Goal: Task Accomplishment & Management: Complete application form

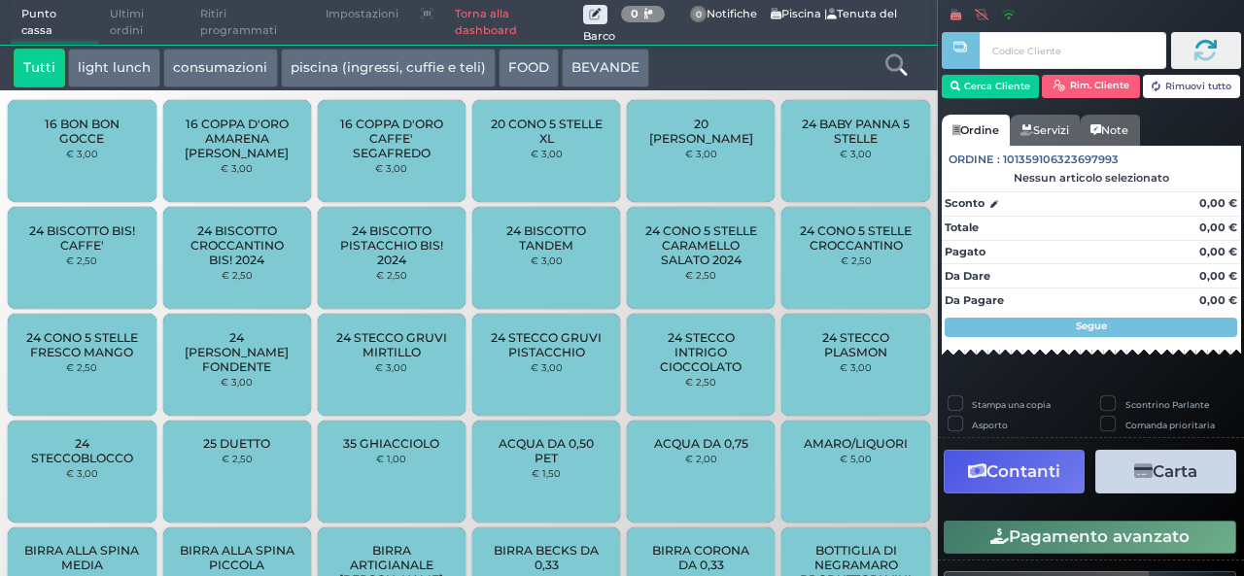
click at [472, 20] on link "Torna alla dashboard" at bounding box center [513, 23] width 139 height 44
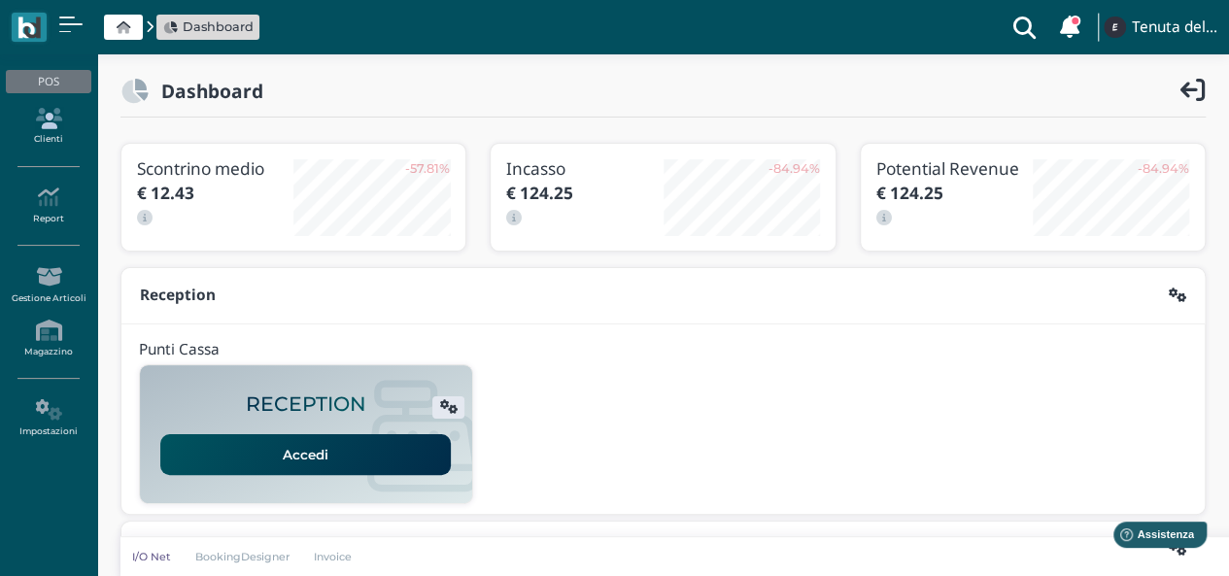
click at [55, 127] on icon at bounding box center [48, 118] width 85 height 21
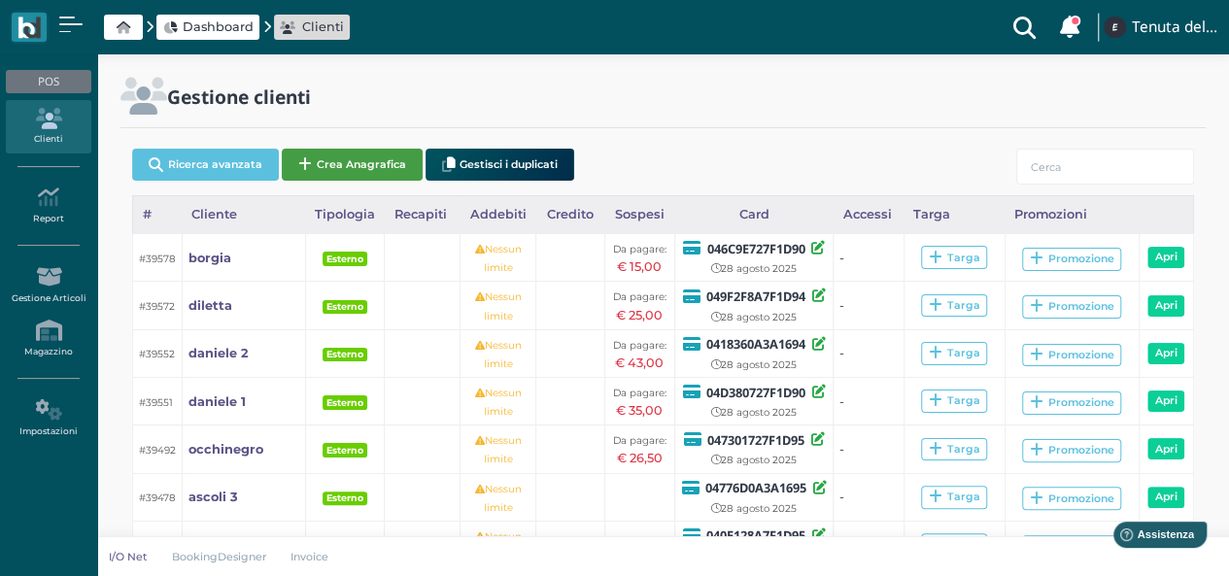
click at [361, 166] on button "Crea Anagrafica" at bounding box center [352, 165] width 141 height 32
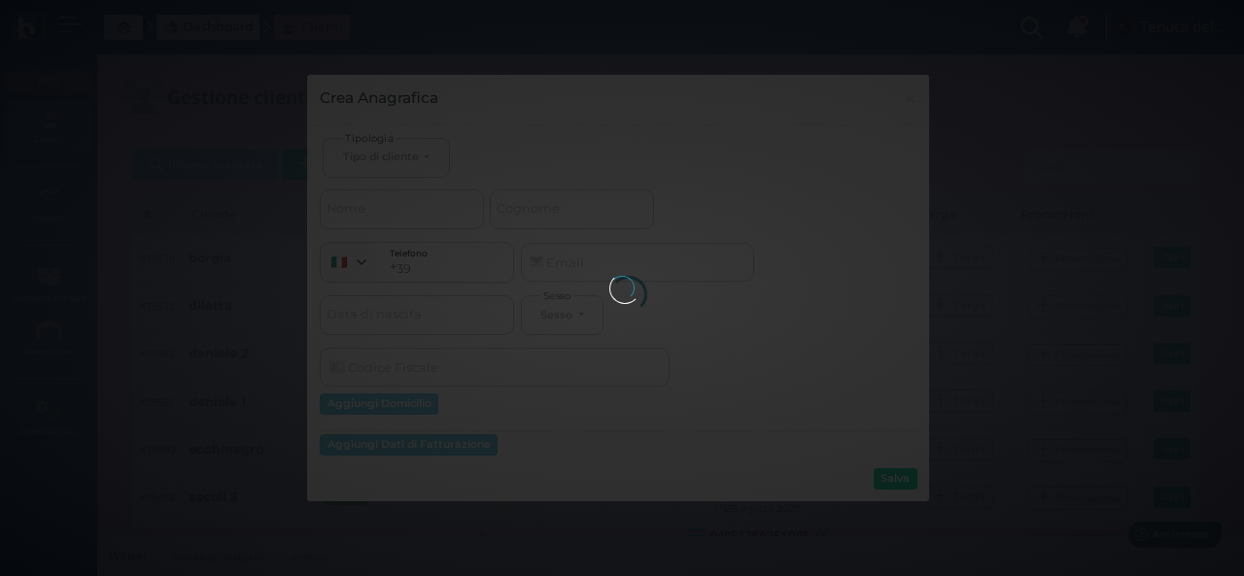
select select
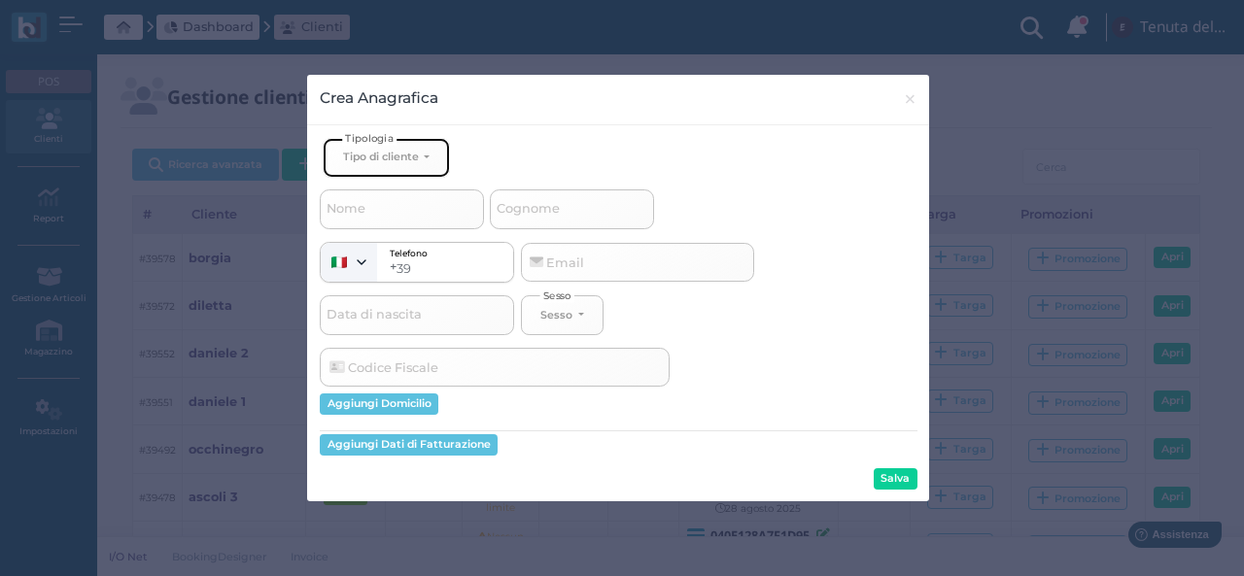
click at [433, 155] on button "Tipo di cliente" at bounding box center [386, 158] width 126 height 40
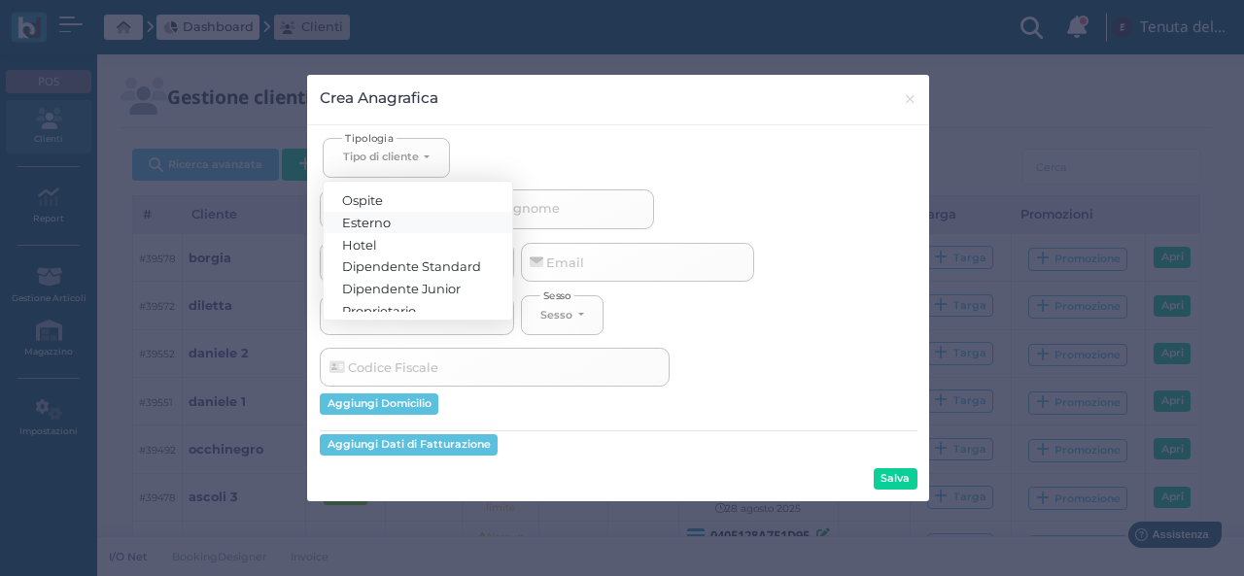
click at [406, 218] on link "Esterno" at bounding box center [418, 222] width 189 height 22
select select "[object Object]"
select select
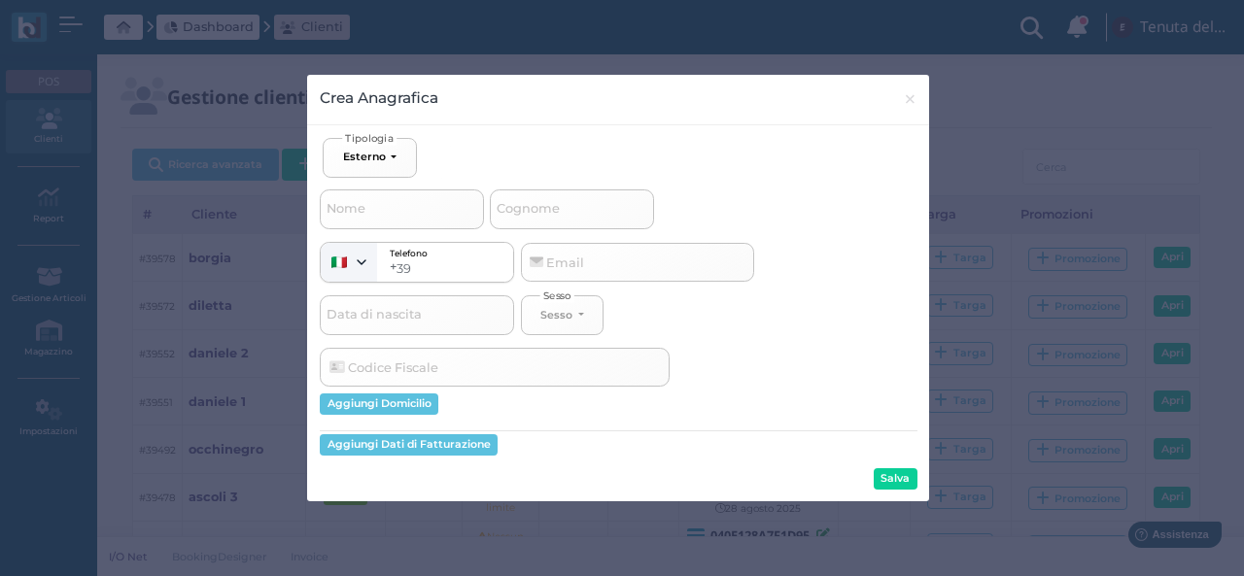
click at [542, 215] on span "Cognome" at bounding box center [528, 209] width 69 height 24
click at [542, 215] on input "Cognome" at bounding box center [572, 209] width 164 height 39
click at [550, 208] on input "Cognome" at bounding box center [572, 209] width 164 height 39
type input "d"
select select
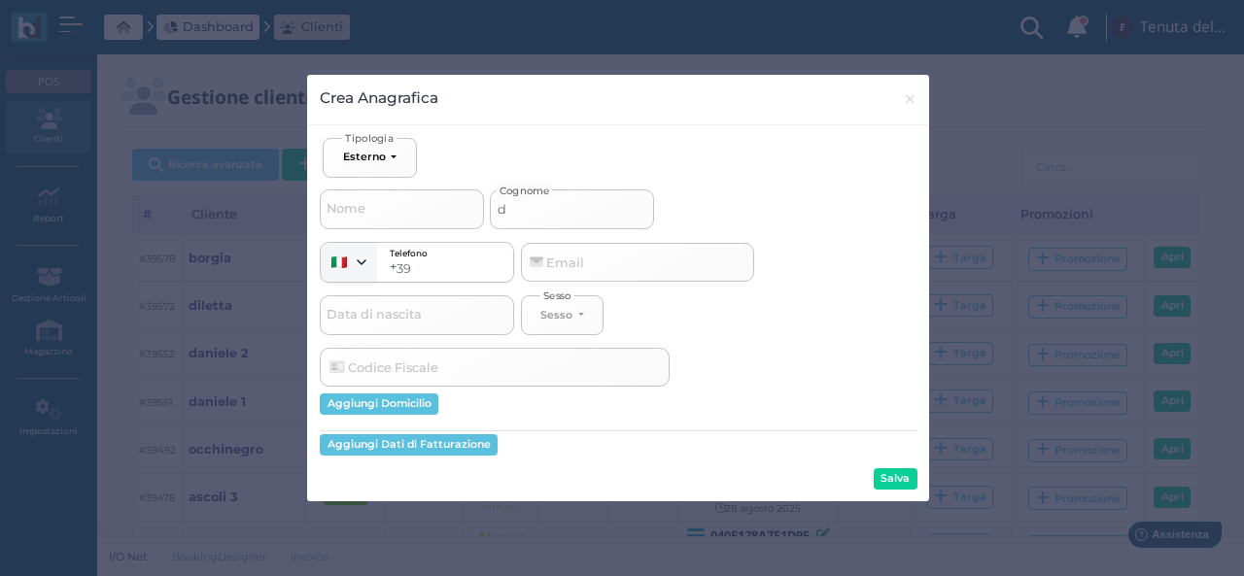
type input "da"
select select
type input "dal"
select select
type input "dall"
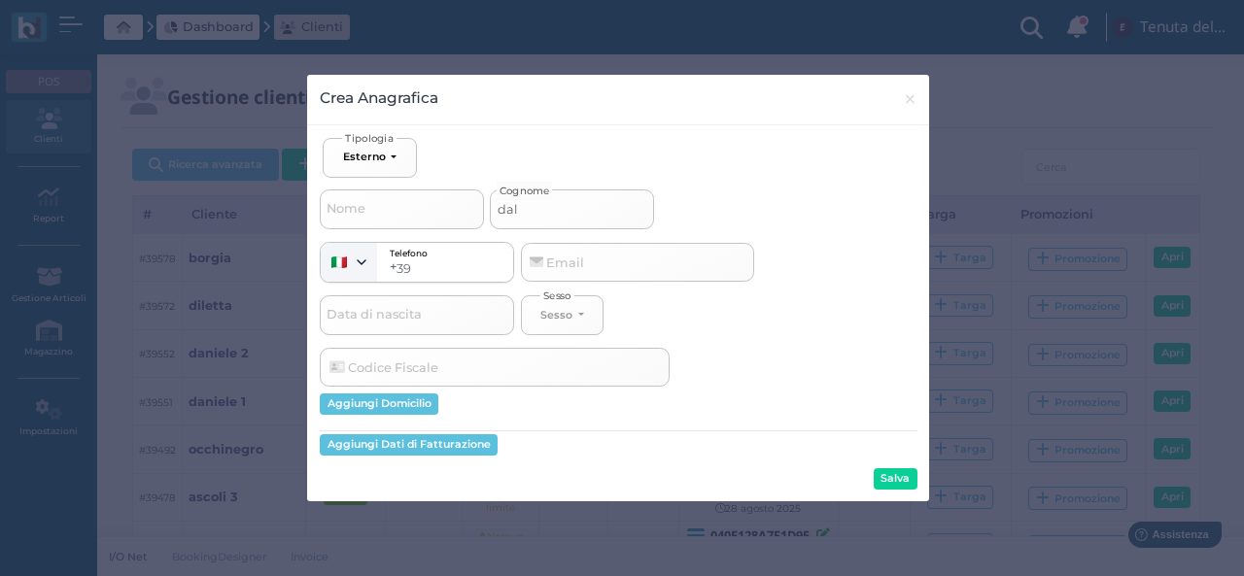
select select
type input "dalla"
select select
type input "dalla"
select select
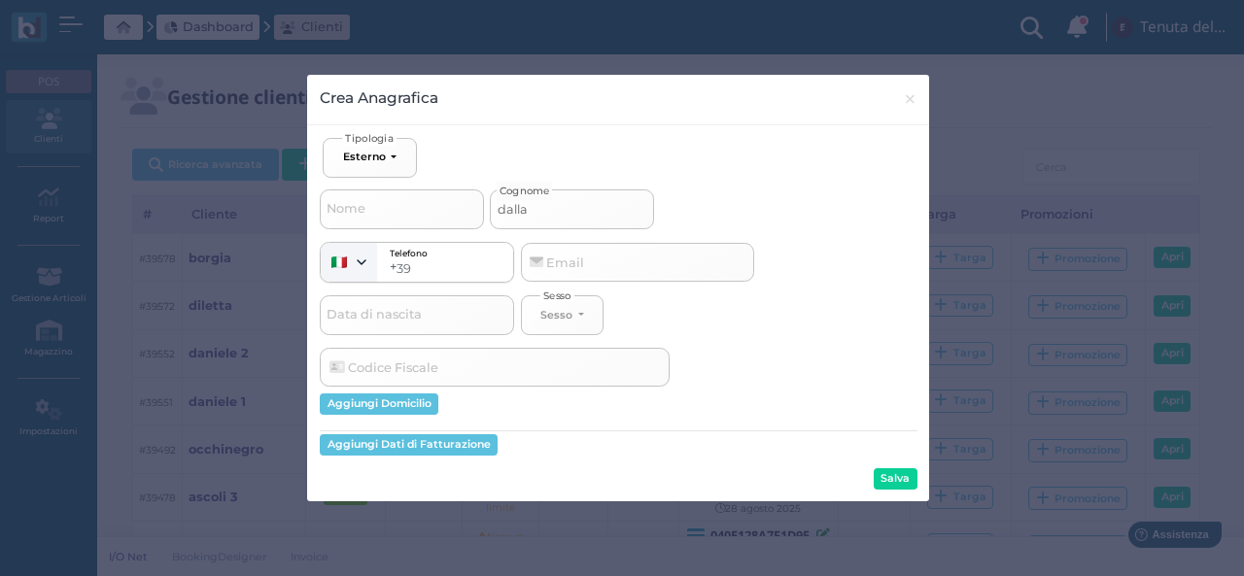
type input "dalla p"
select select
type input "dalla pa"
select select
type input "dalla pac"
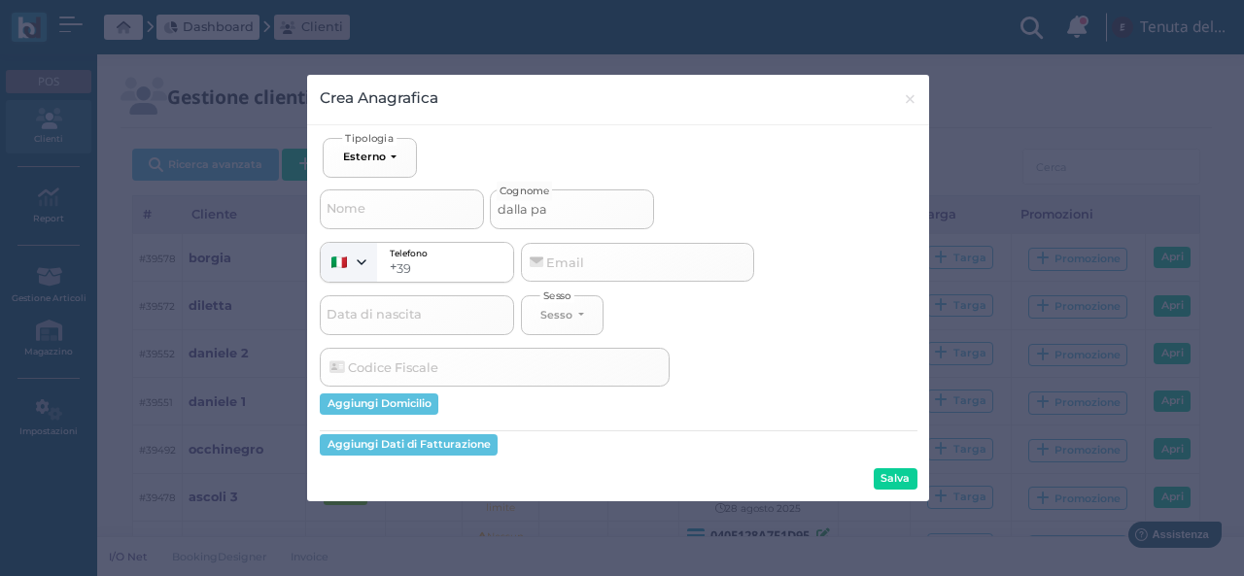
select select
type input "dalla pace"
select select
type input "dalla pace"
select select
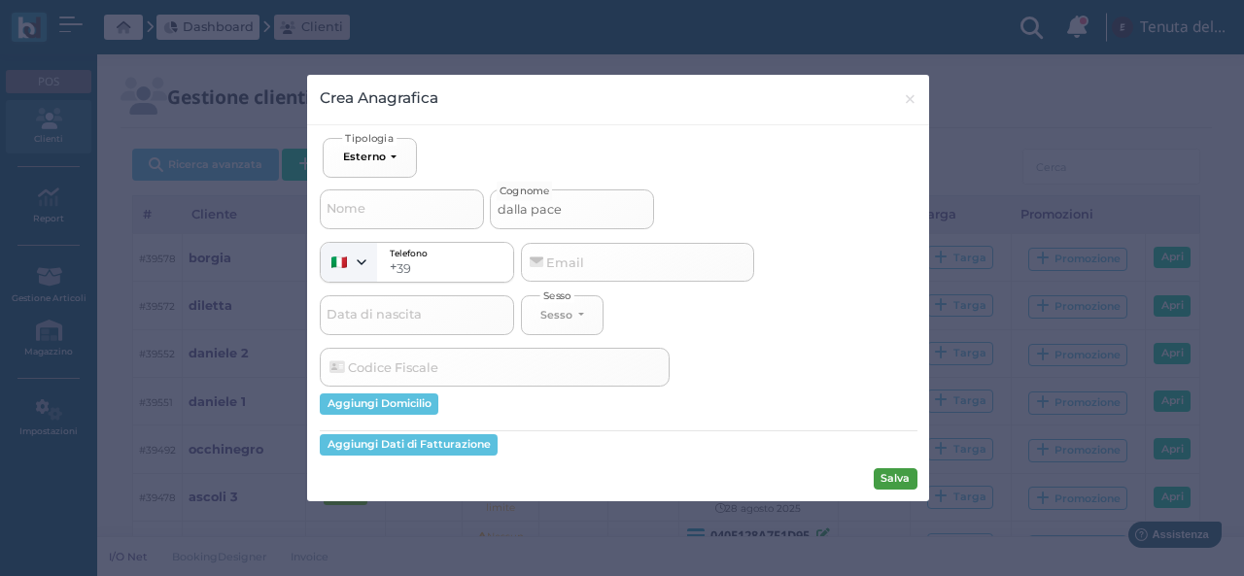
type input "dalla pace"
click at [885, 484] on button "Salva" at bounding box center [896, 478] width 44 height 21
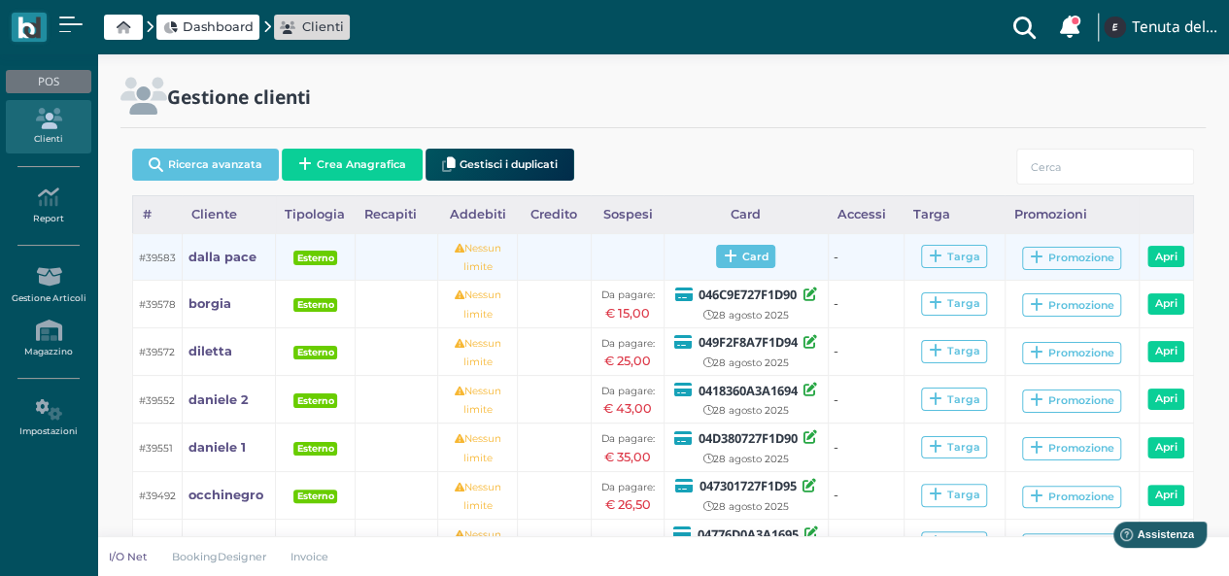
click at [746, 260] on span "Card" at bounding box center [745, 256] width 59 height 23
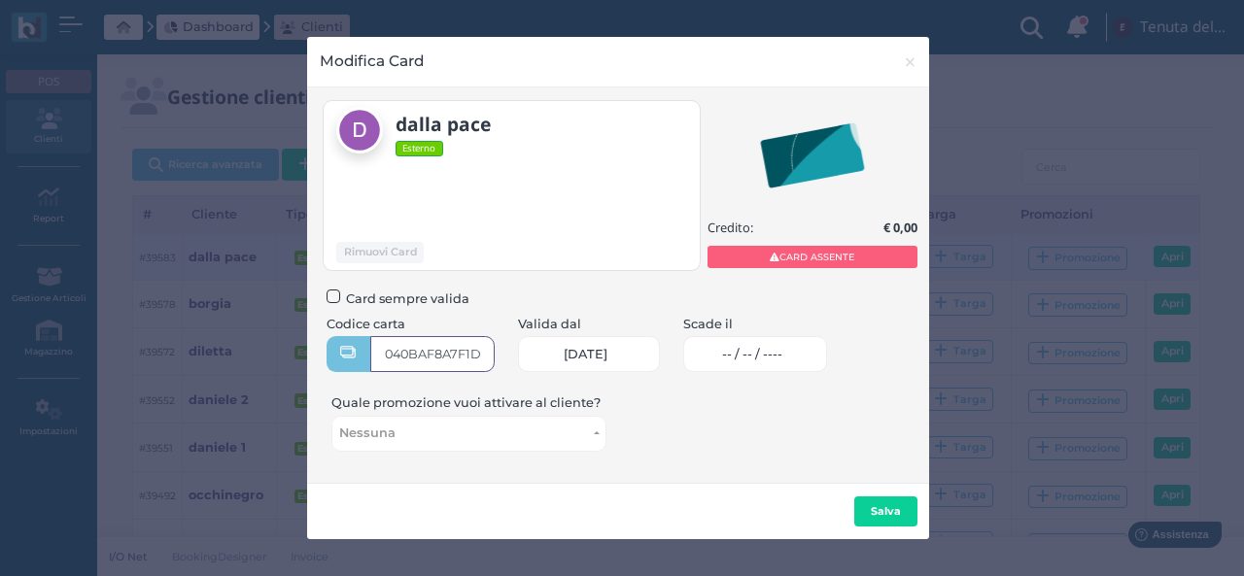
type input "040BAF8A7F1D91"
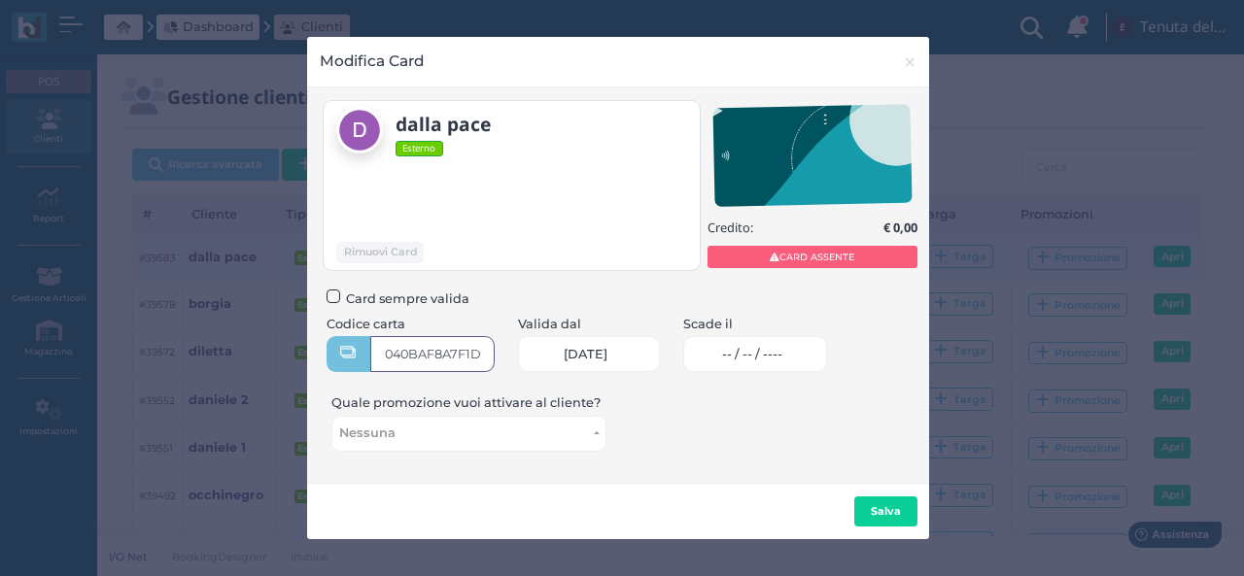
scroll to position [0, 15]
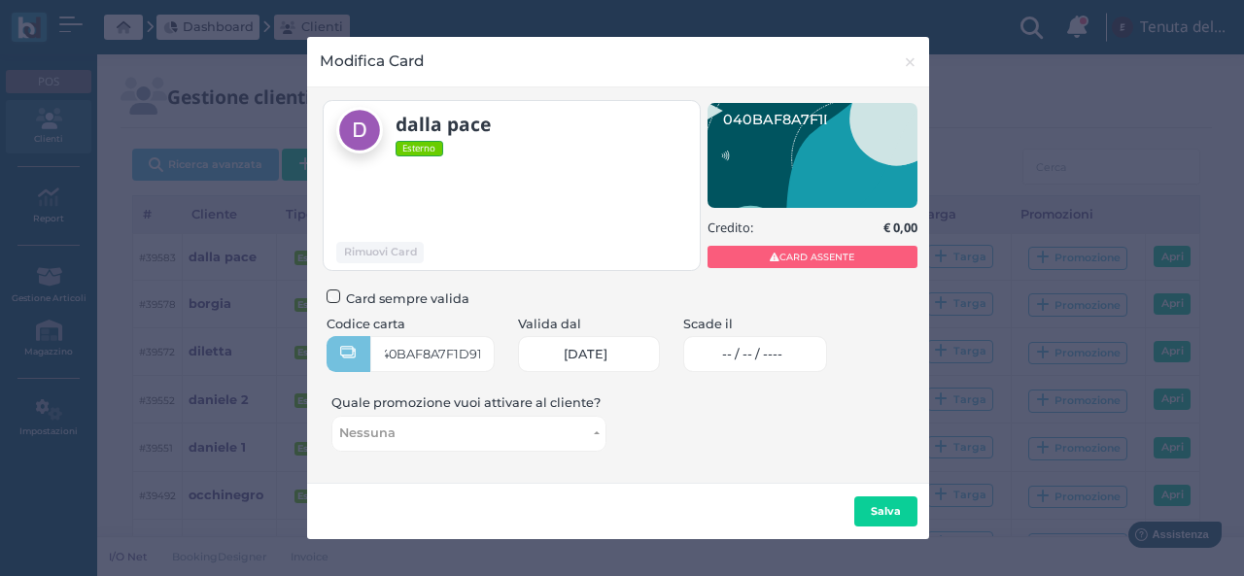
click at [775, 361] on span "-- / -- / ----" at bounding box center [752, 355] width 60 height 16
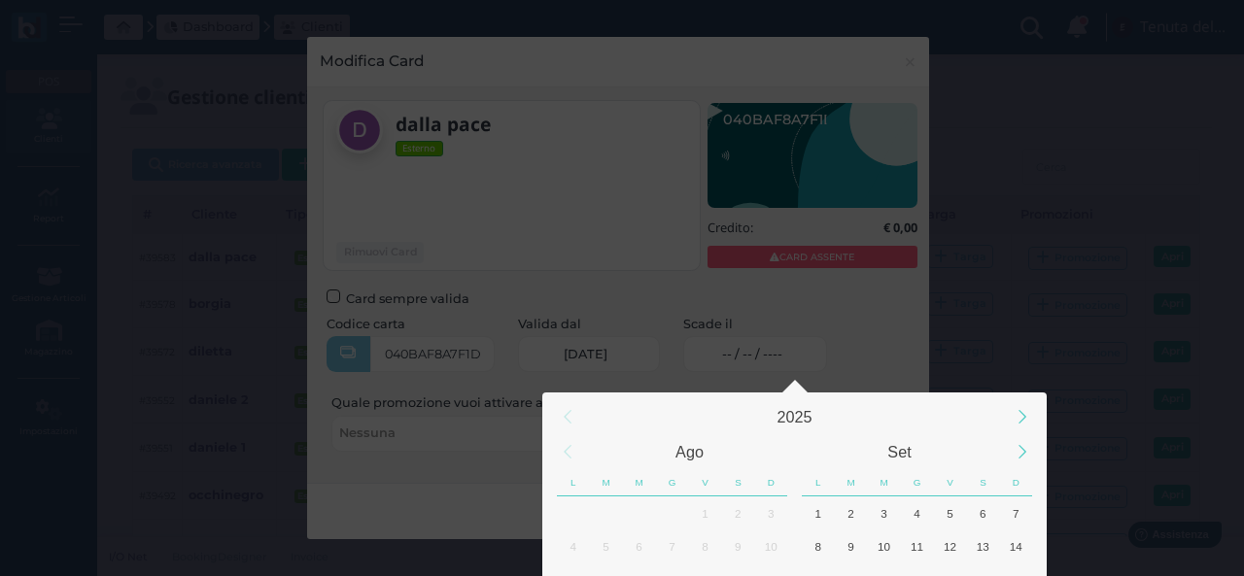
scroll to position [182, 0]
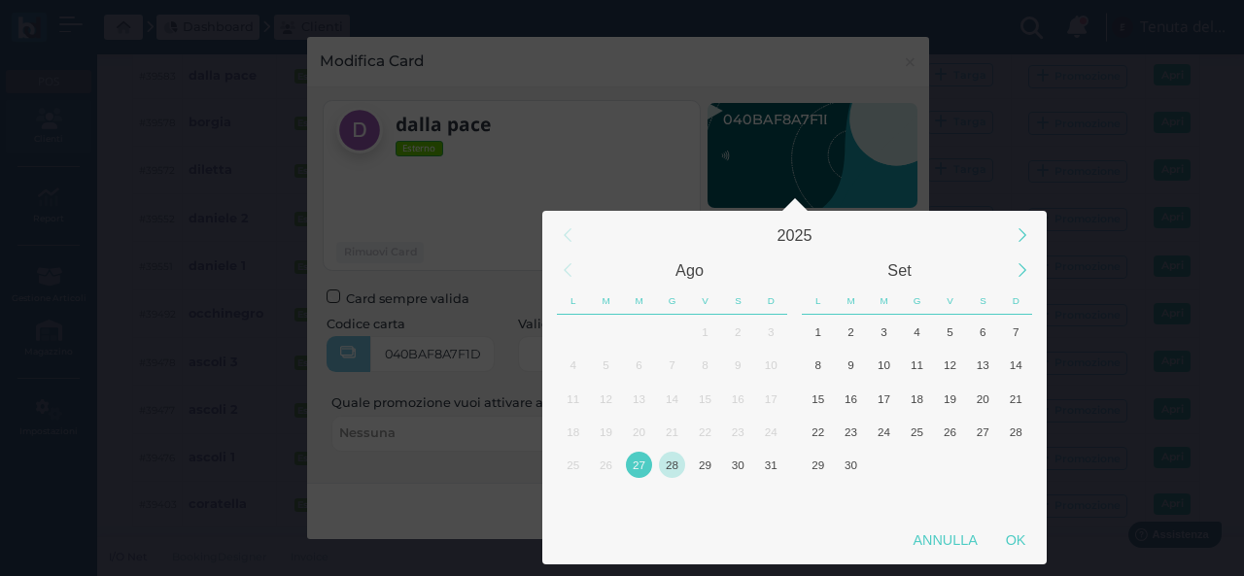
click at [674, 466] on div "28" at bounding box center [672, 465] width 26 height 26
click at [1011, 539] on div "OK" at bounding box center [1015, 540] width 49 height 35
type input "28/08/2025"
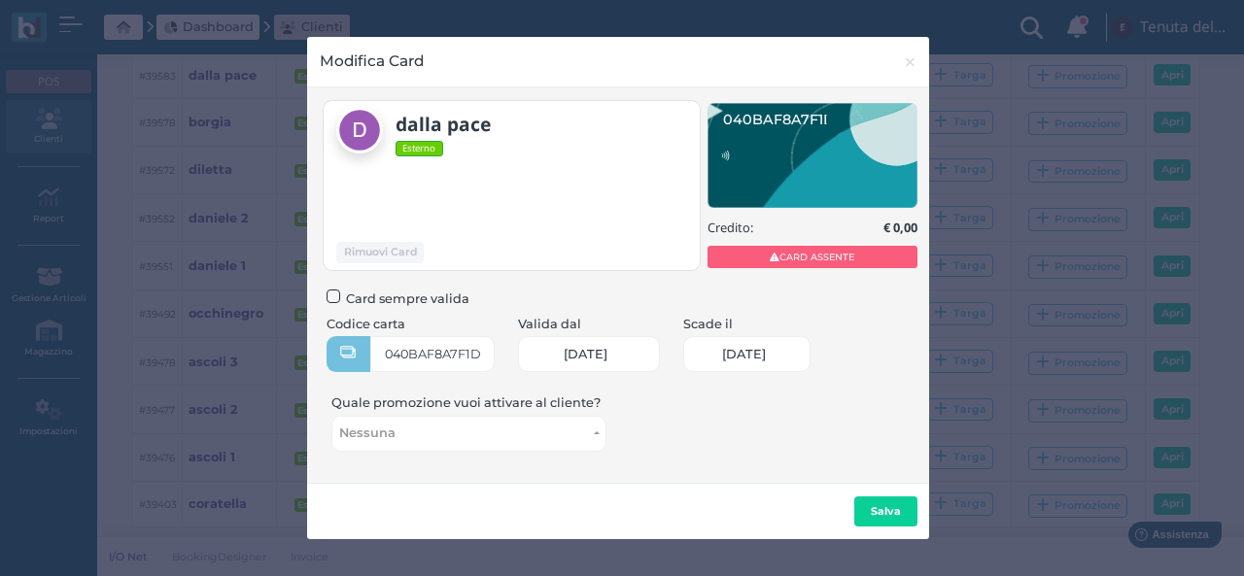
scroll to position [0, 85]
click at [900, 518] on button "Salva" at bounding box center [885, 512] width 63 height 31
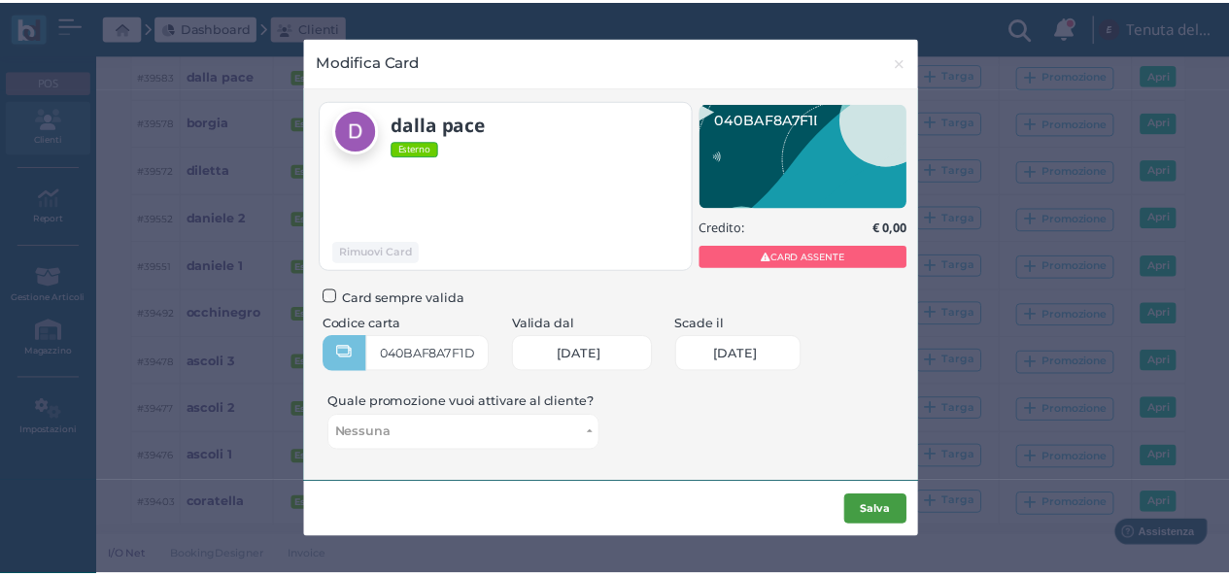
scroll to position [0, 0]
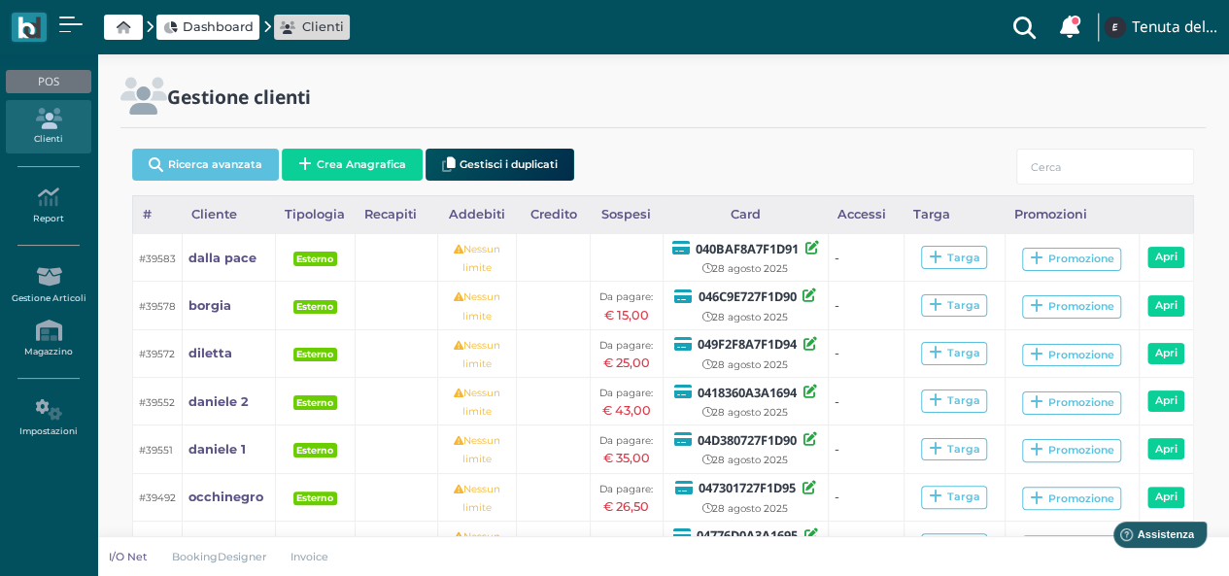
click at [195, 28] on span "Dashboard" at bounding box center [218, 26] width 71 height 18
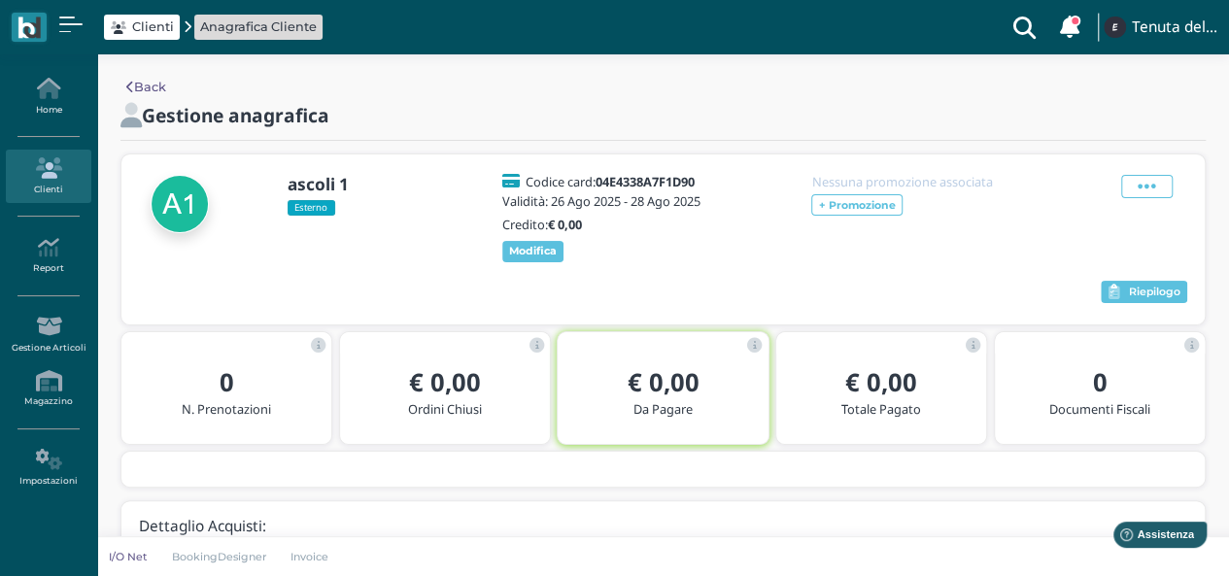
click at [45, 164] on icon at bounding box center [48, 167] width 85 height 21
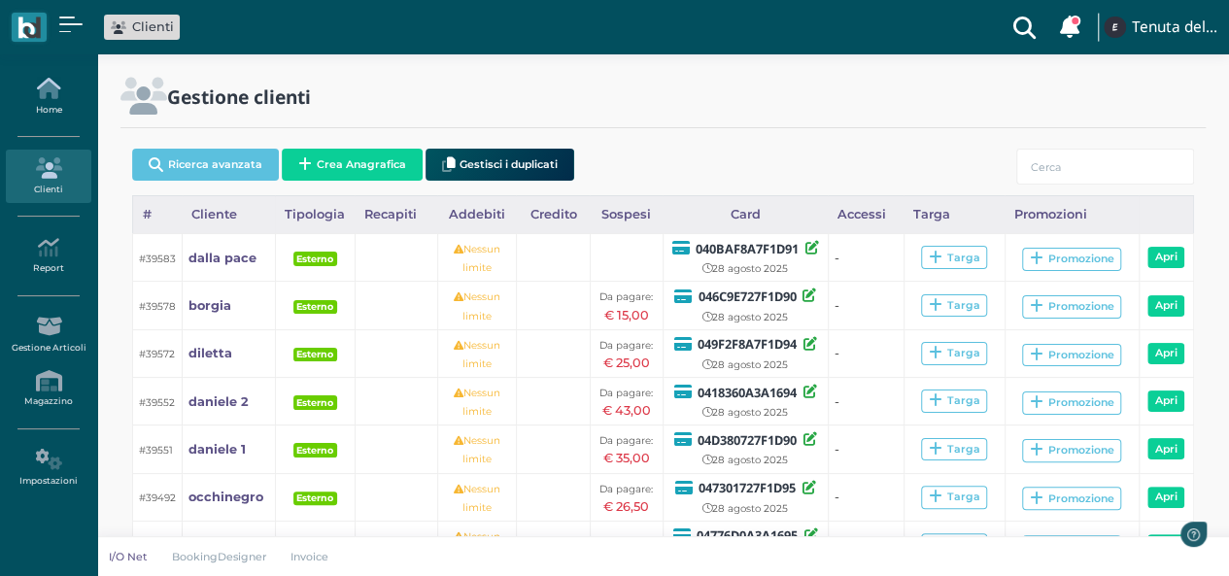
click at [52, 115] on link "Home" at bounding box center [48, 96] width 85 height 53
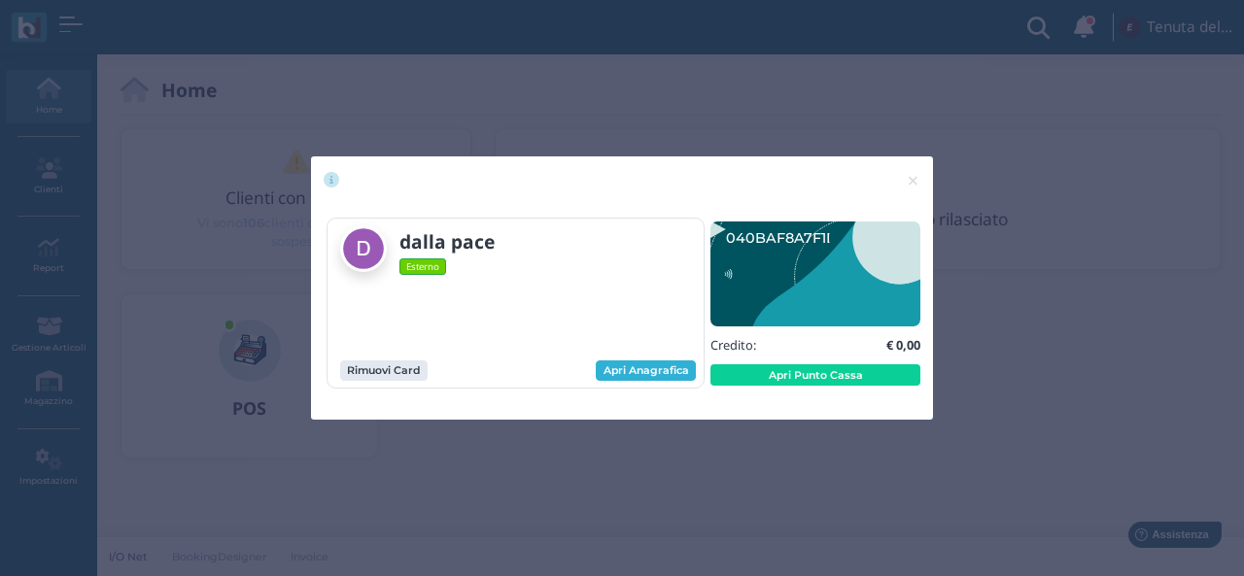
click at [667, 374] on link "Apri Anagrafica" at bounding box center [646, 371] width 100 height 21
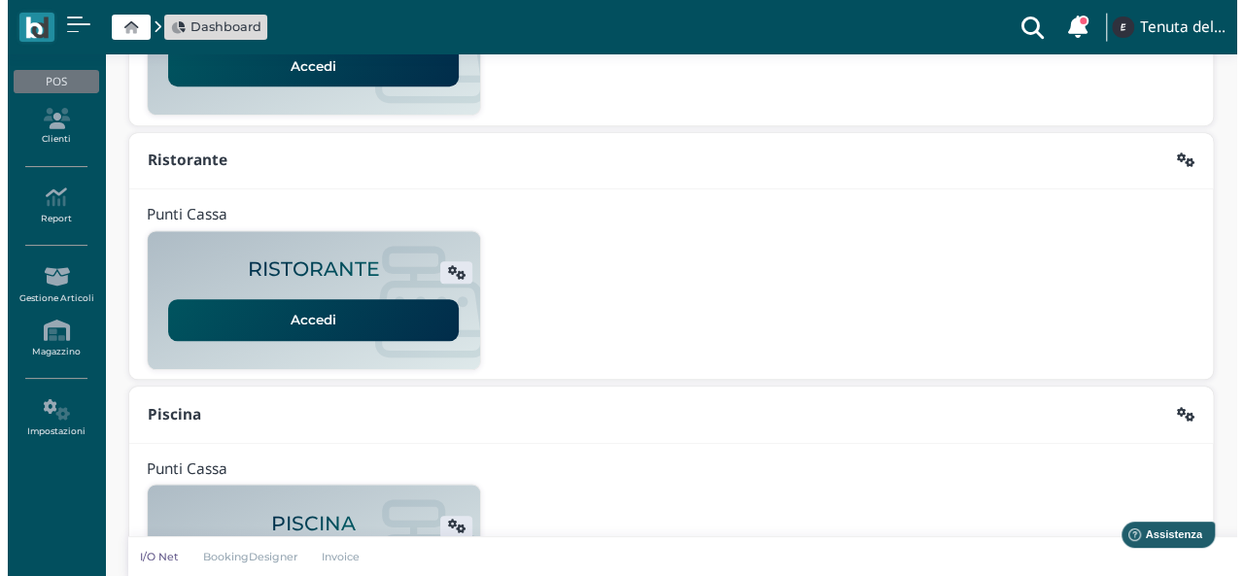
scroll to position [486, 0]
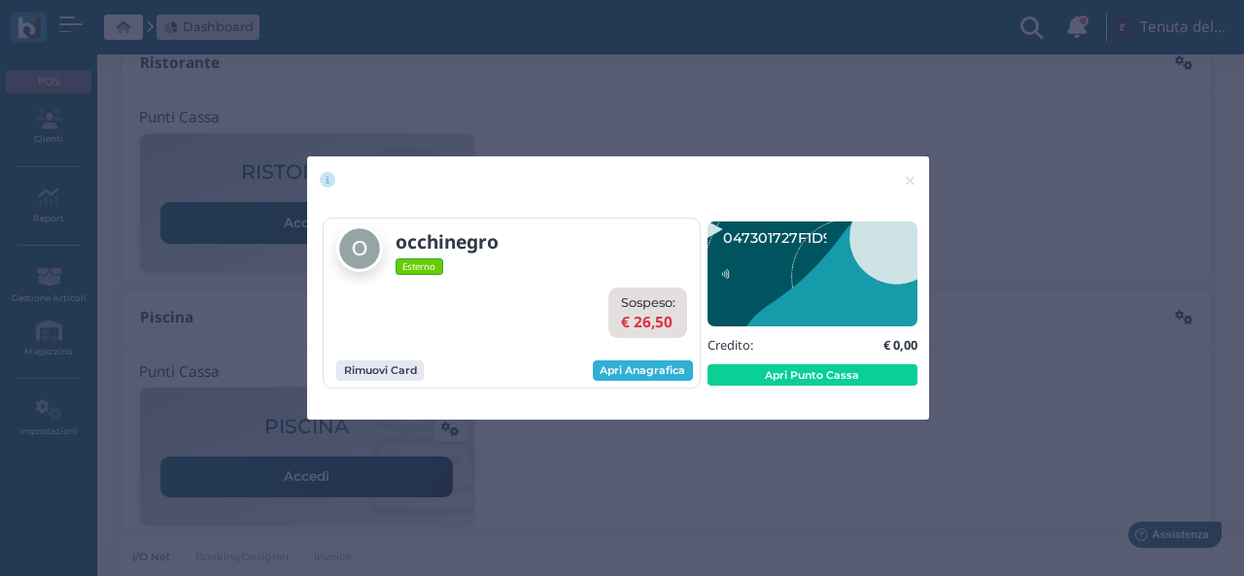
click at [655, 376] on link "Apri Anagrafica" at bounding box center [643, 371] width 100 height 21
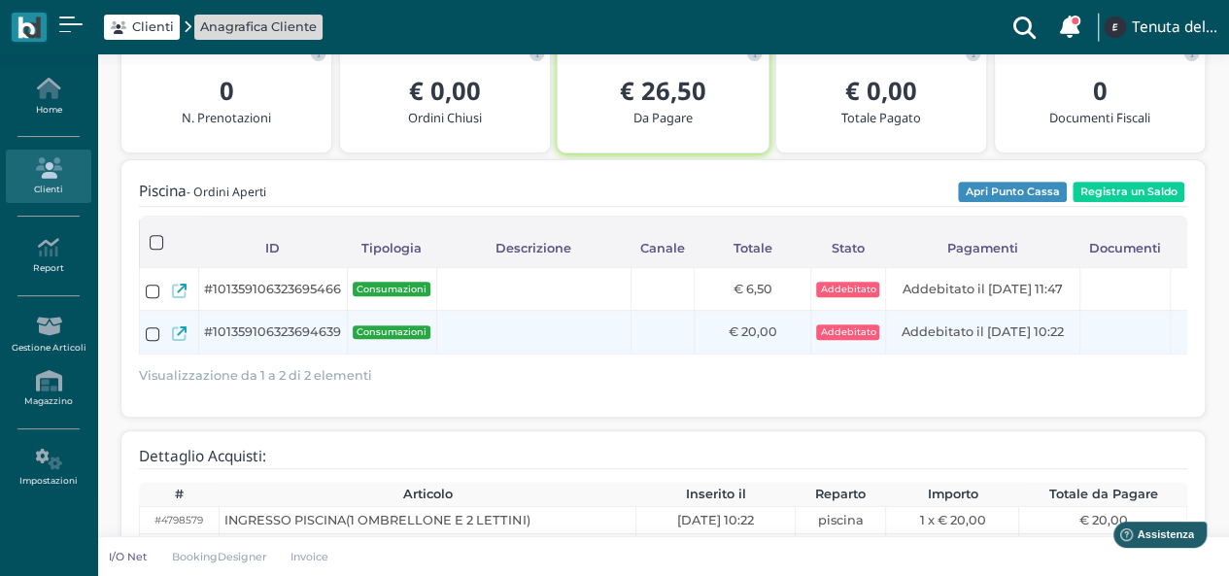
scroll to position [194, 0]
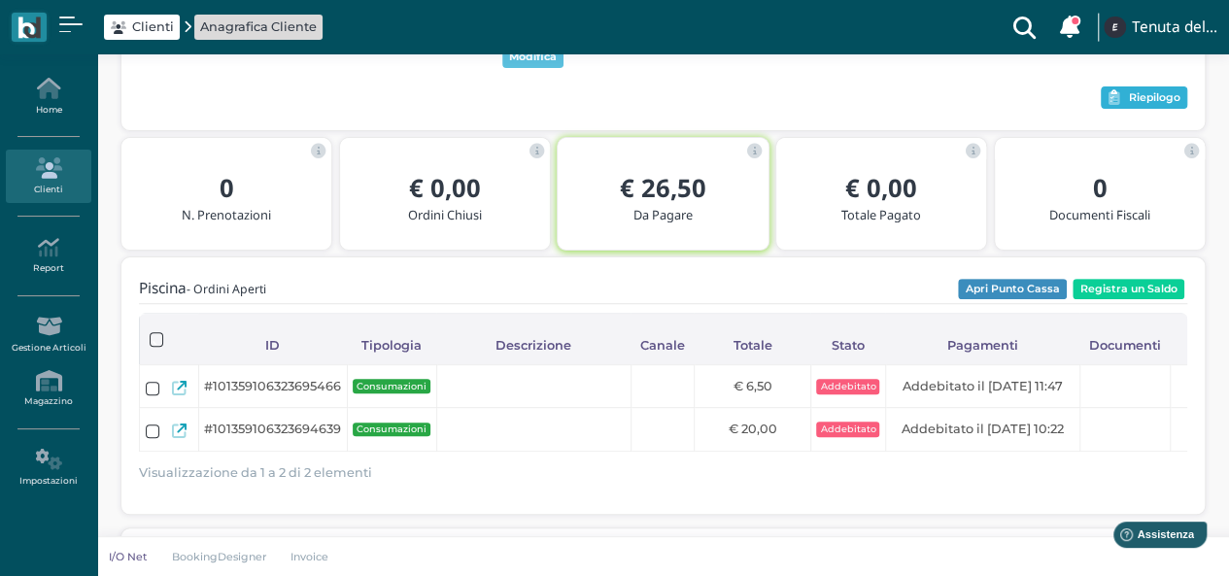
click at [1146, 105] on span "Riepilogo" at bounding box center [1155, 98] width 52 height 14
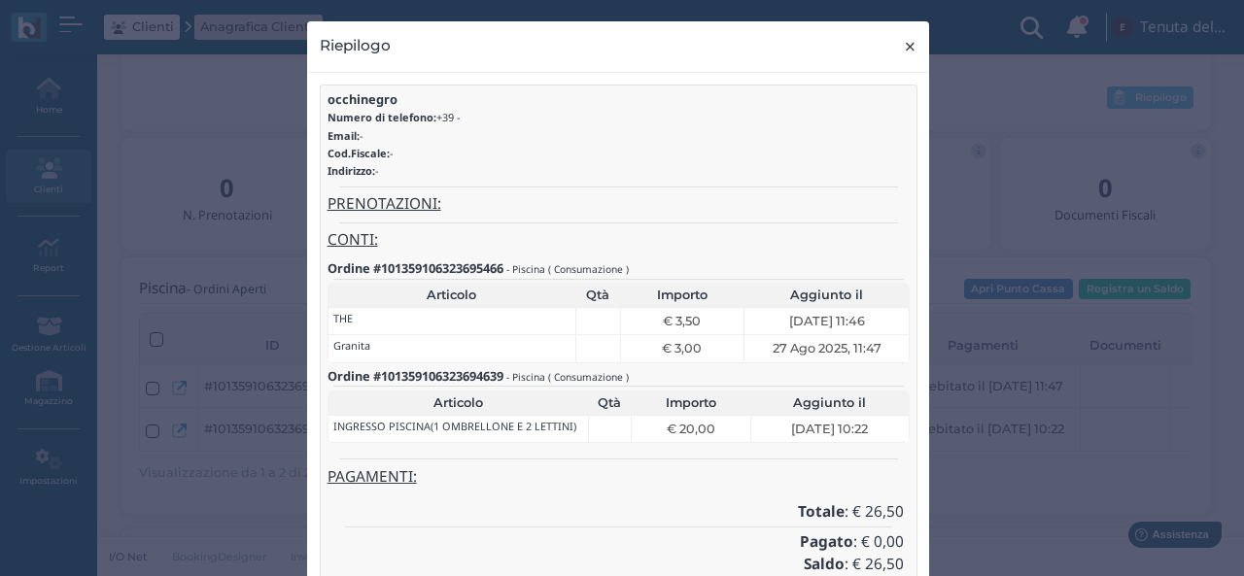
click at [904, 50] on span "×" at bounding box center [910, 46] width 15 height 25
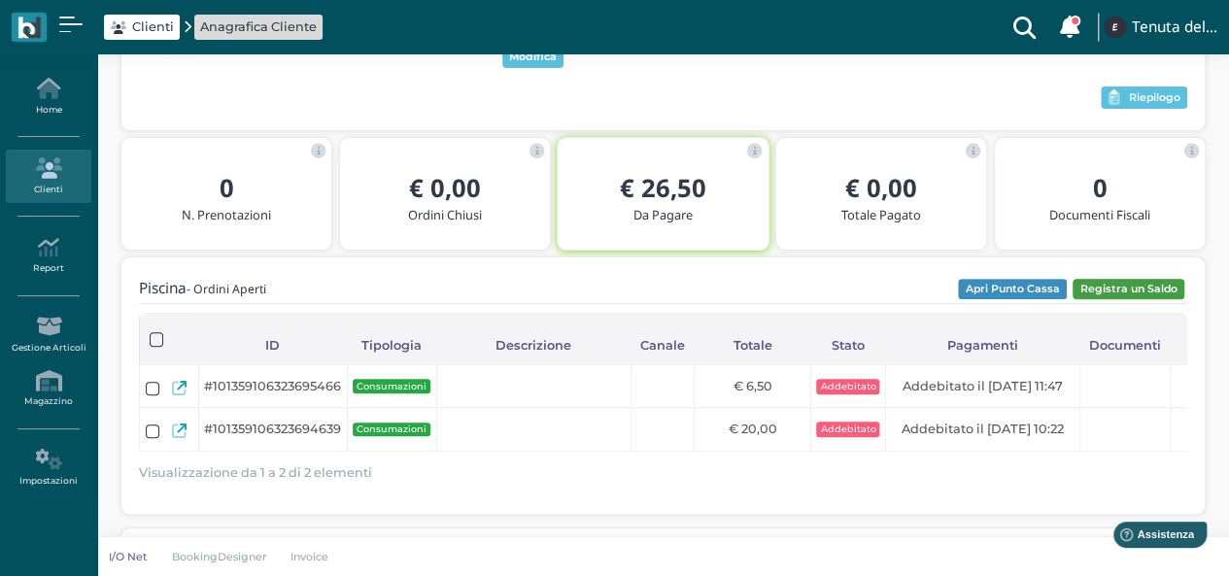
click at [1153, 300] on button "Registra un Saldo" at bounding box center [1129, 289] width 112 height 21
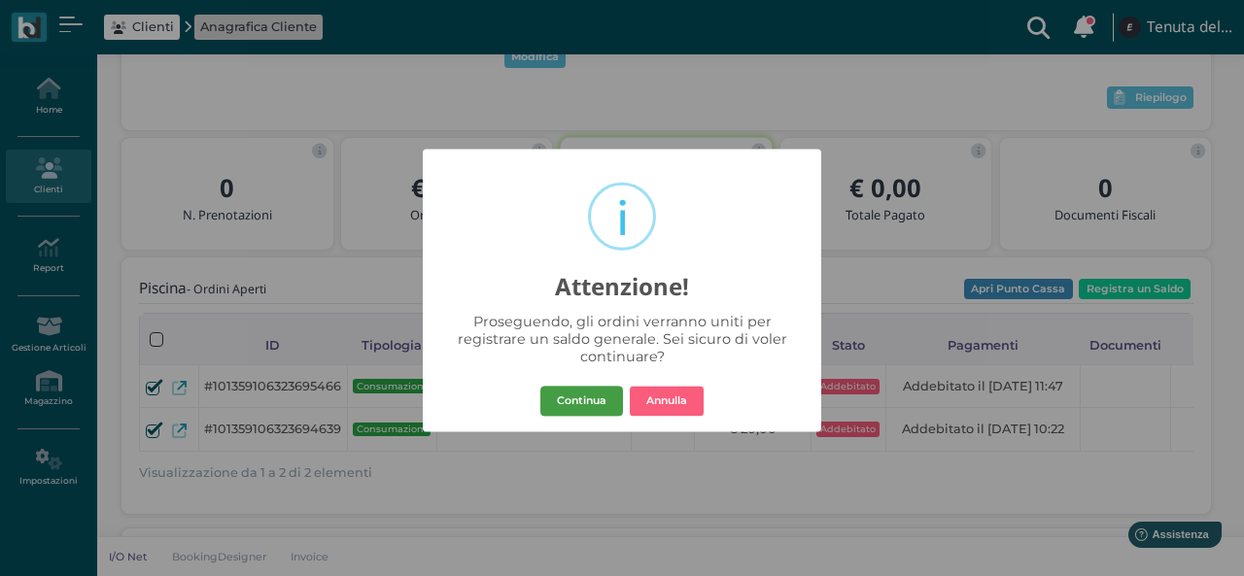
click at [589, 411] on button "Continua" at bounding box center [581, 401] width 83 height 31
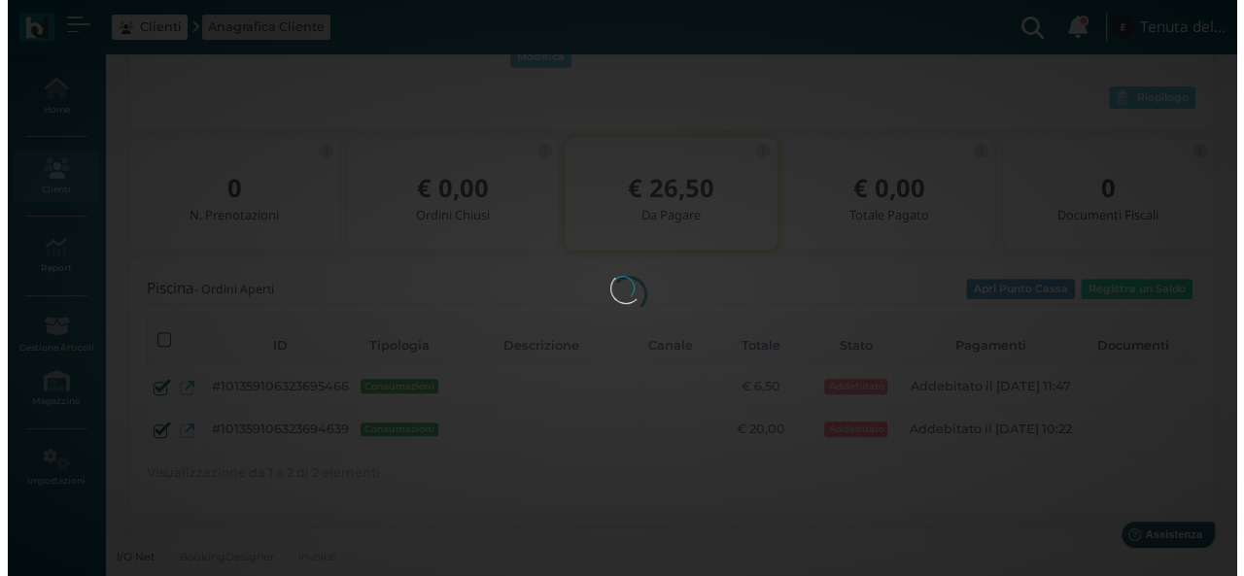
scroll to position [0, 0]
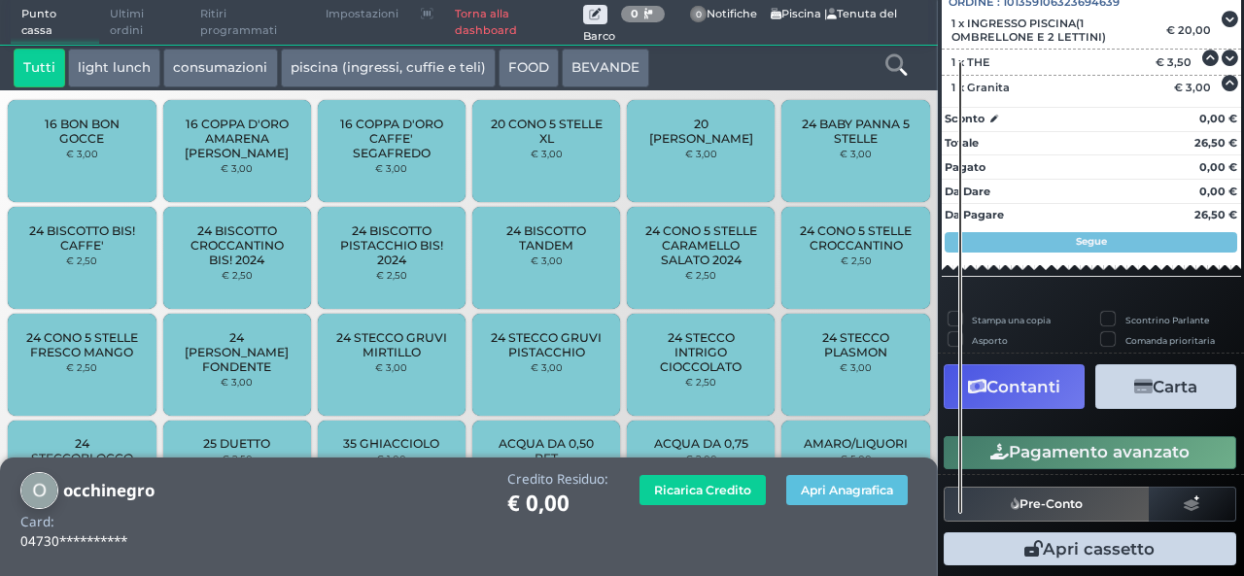
scroll to position [226, 0]
click at [1134, 392] on icon "button" at bounding box center [1143, 387] width 18 height 17
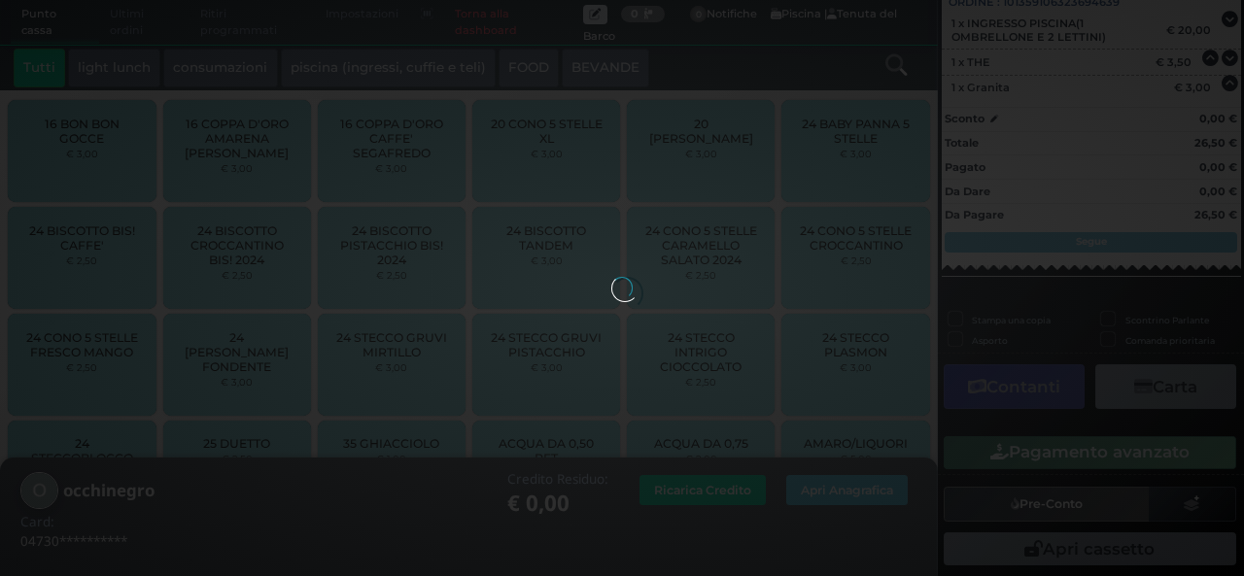
scroll to position [147, 0]
